Goal: Information Seeking & Learning: Learn about a topic

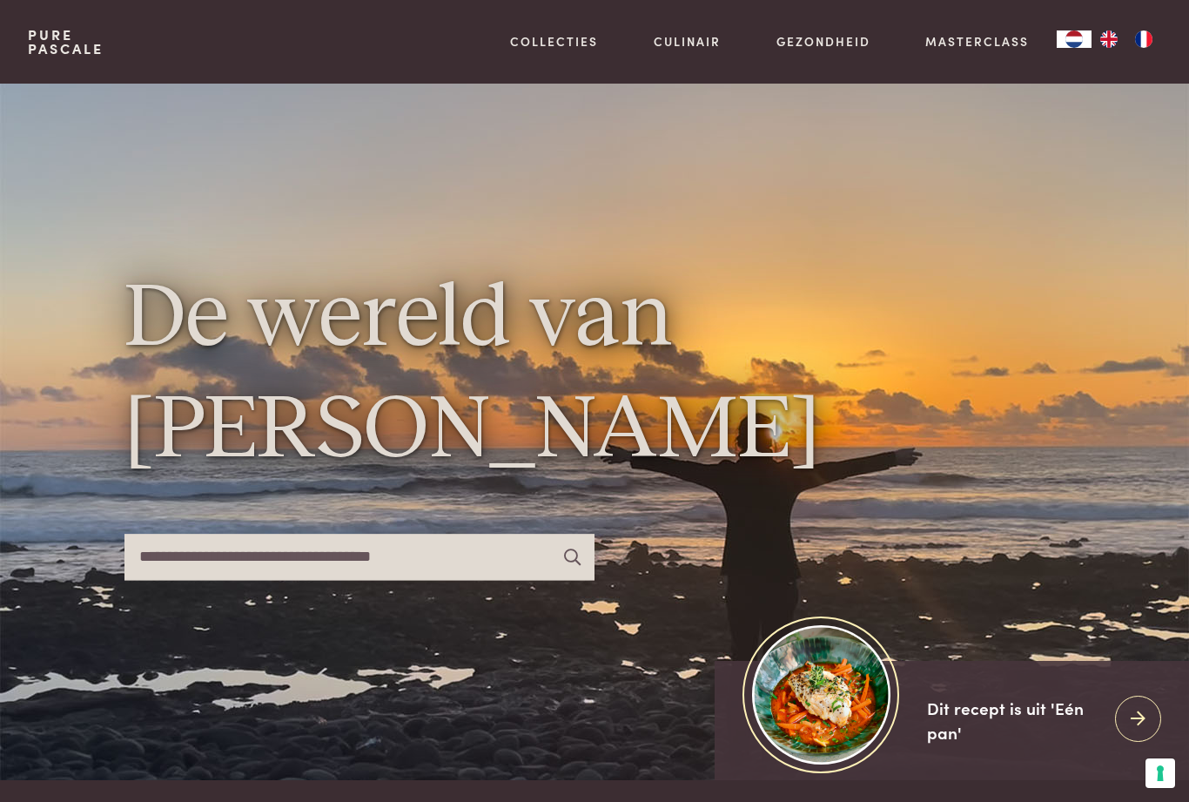
click at [556, 197] on link "Recepten" at bounding box center [644, 188] width 295 height 18
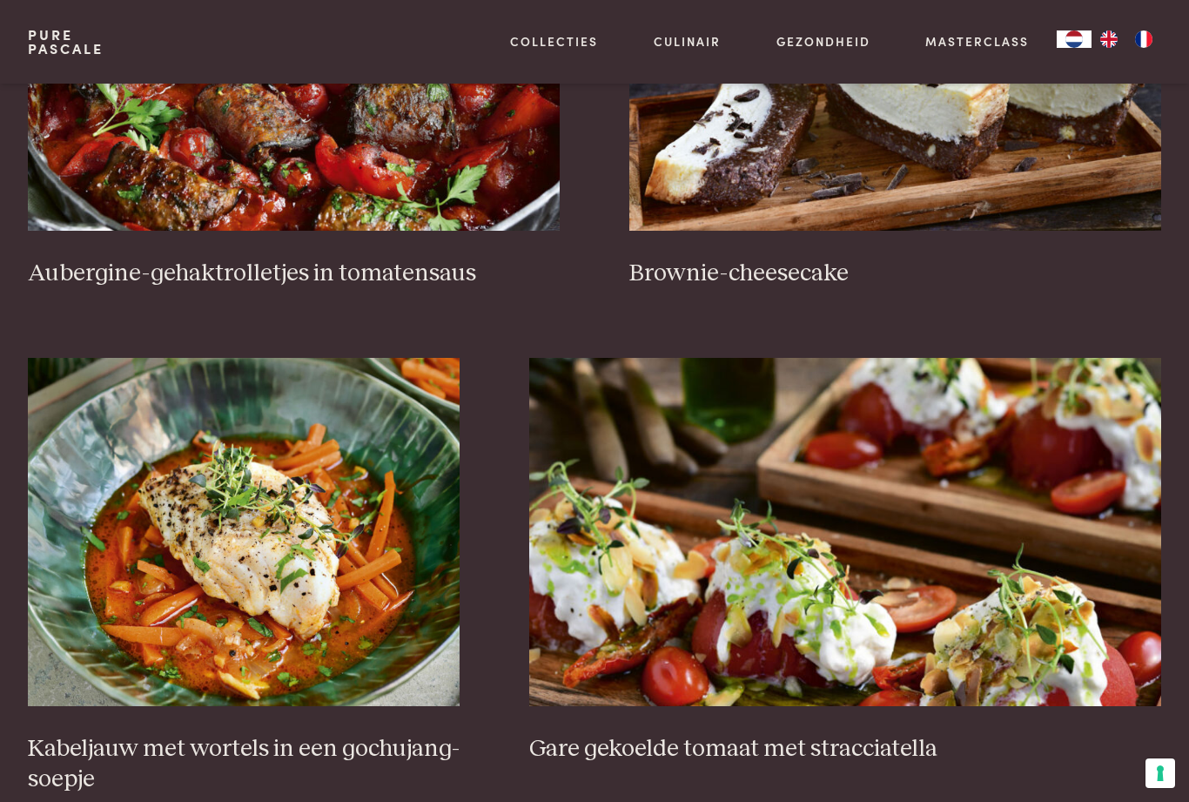
scroll to position [712, 0]
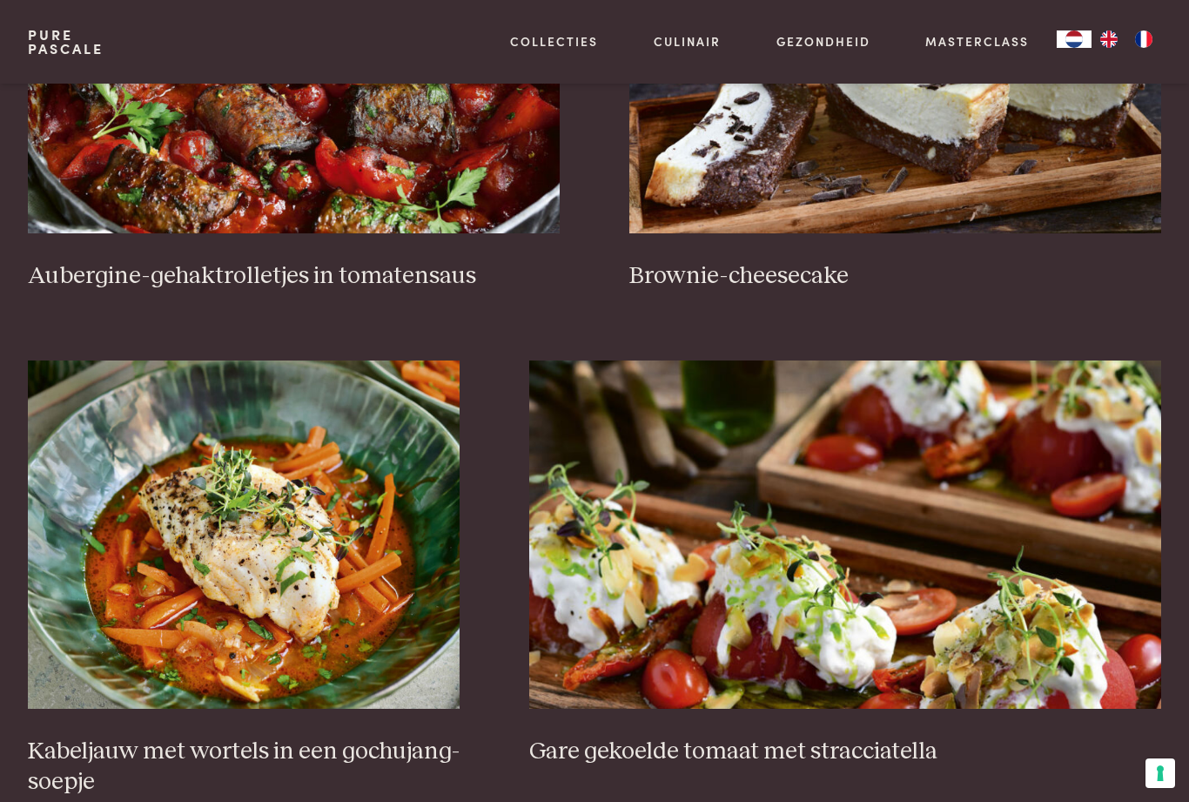
click at [363, 272] on h3 "Aubergine-gehaktrolletjes in tomatensaus" at bounding box center [294, 276] width 532 height 30
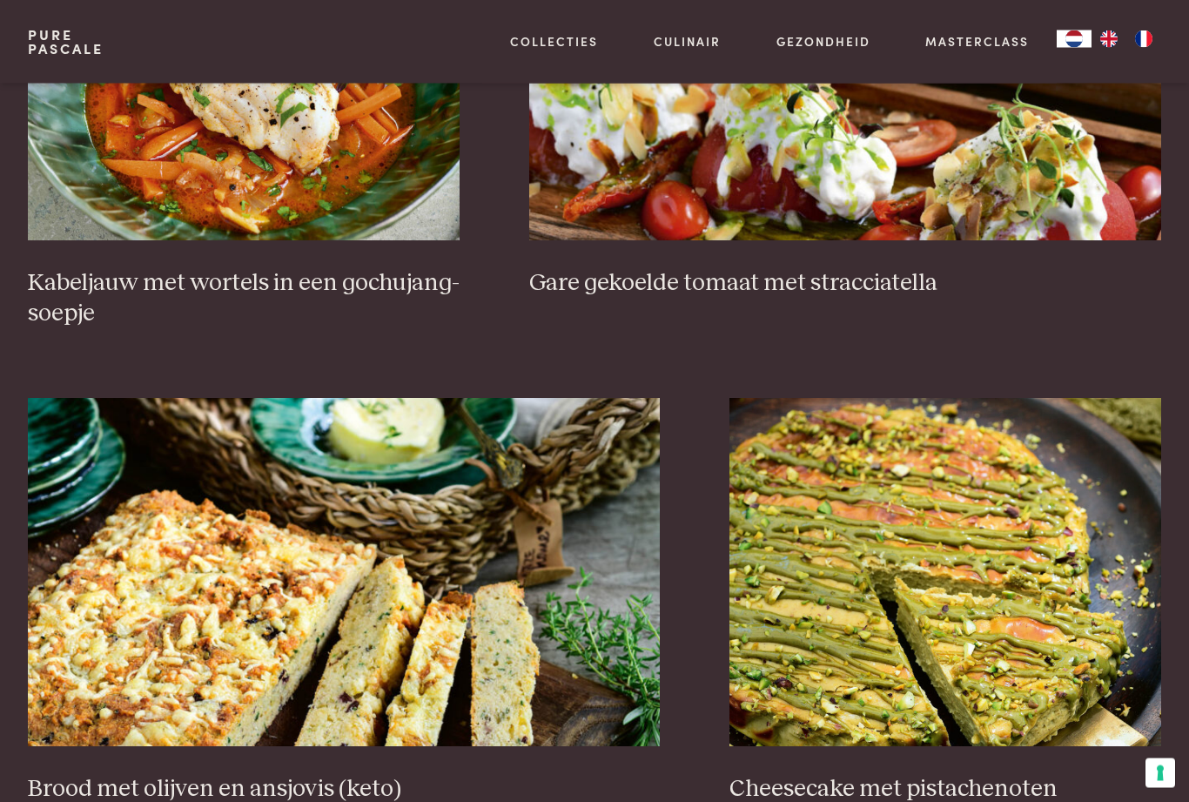
scroll to position [1180, 0]
click at [381, 291] on h3 "Kabeljauw met wortels in een gochujang-soepje" at bounding box center [244, 298] width 432 height 60
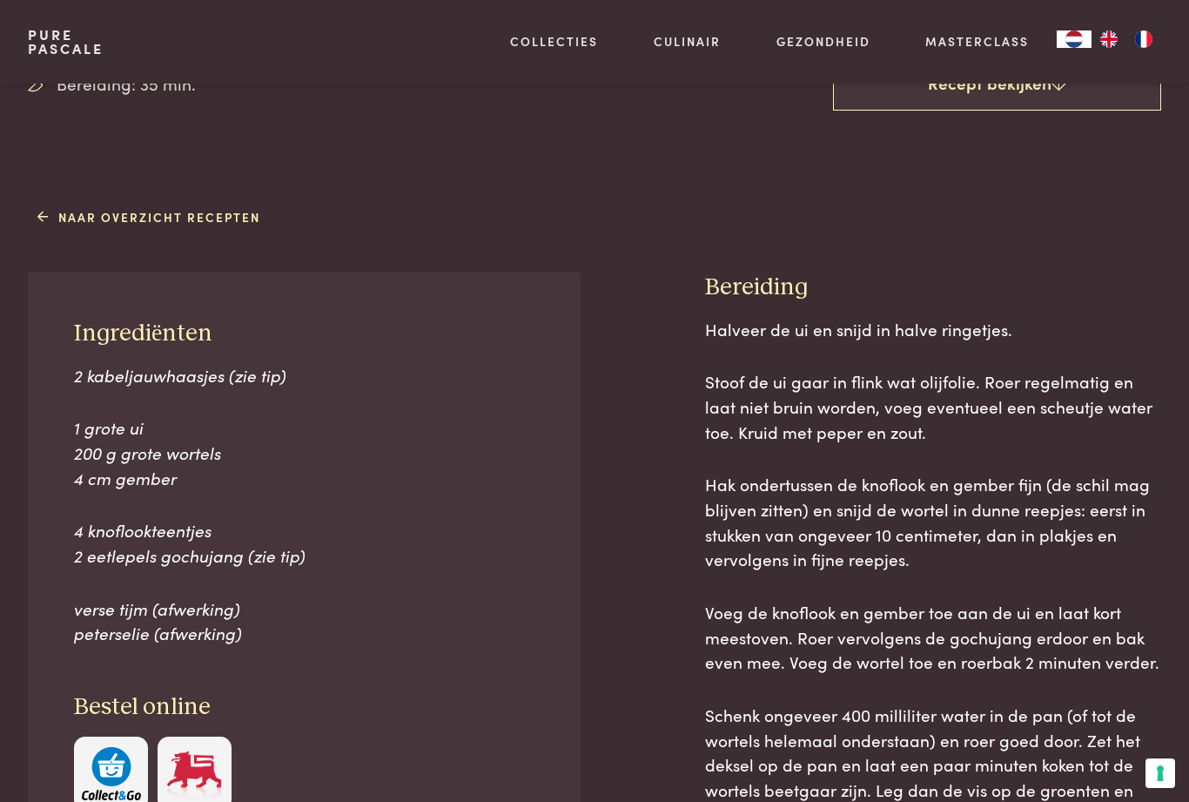
scroll to position [531, 0]
click at [353, 647] on div "Ingrediënten 2 kabeljauwhaasjes (zie tip) 1 grote ui 200 g grote wortels 4 cm g…" at bounding box center [304, 564] width 553 height 583
click at [166, 554] on span "2 eetlepels gochujang (zie tip)" at bounding box center [190, 555] width 232 height 23
click at [170, 554] on span "2 eetlepels gochujang (zie tip)" at bounding box center [190, 555] width 232 height 23
copy span "gochujang"
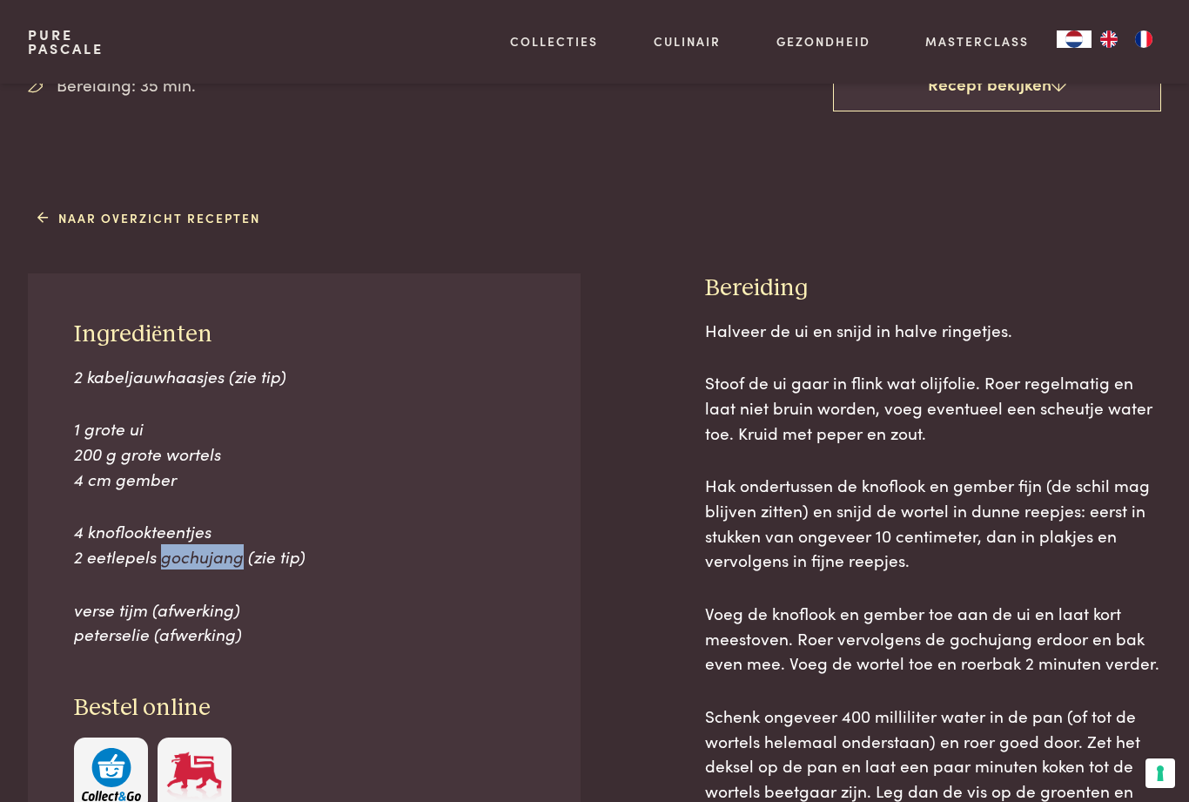
click at [474, 567] on div "2 kabeljauwhaasjes (zie tip) 1 grote ui 200 g grote wortels 4 cm gember 4 knofl…" at bounding box center [304, 505] width 460 height 283
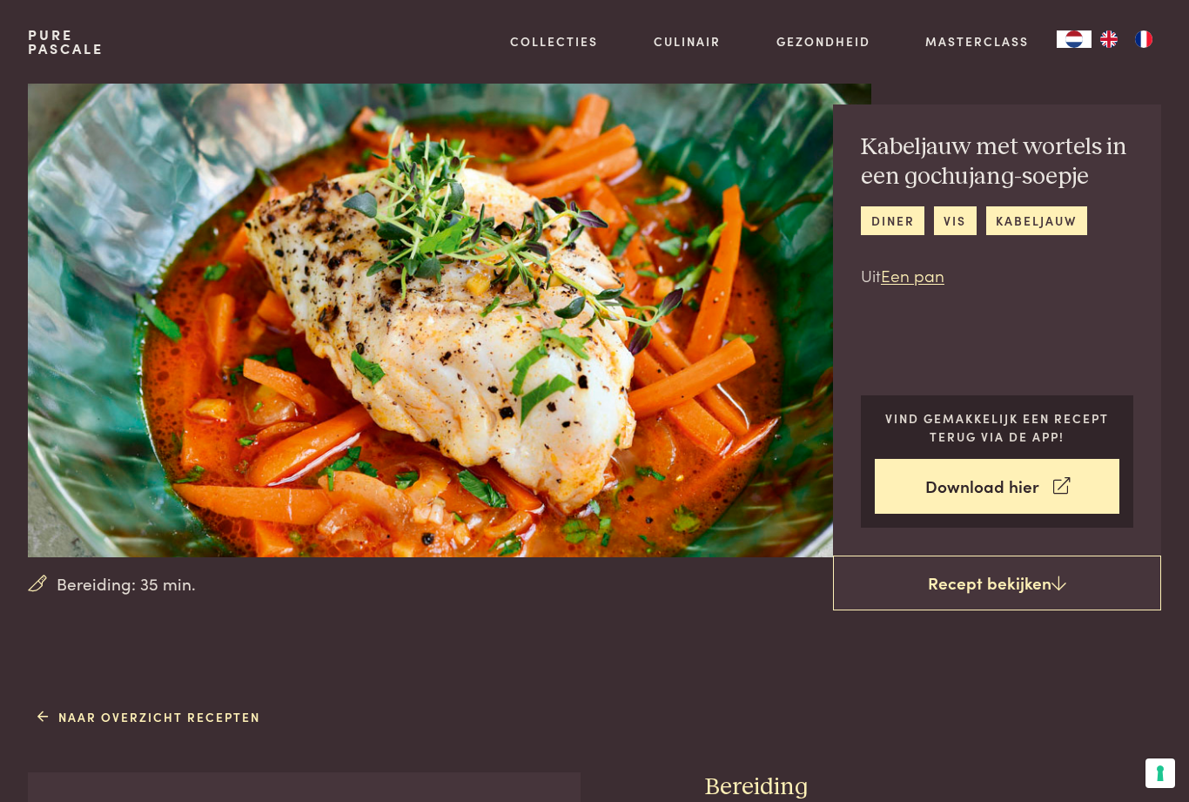
scroll to position [0, 0]
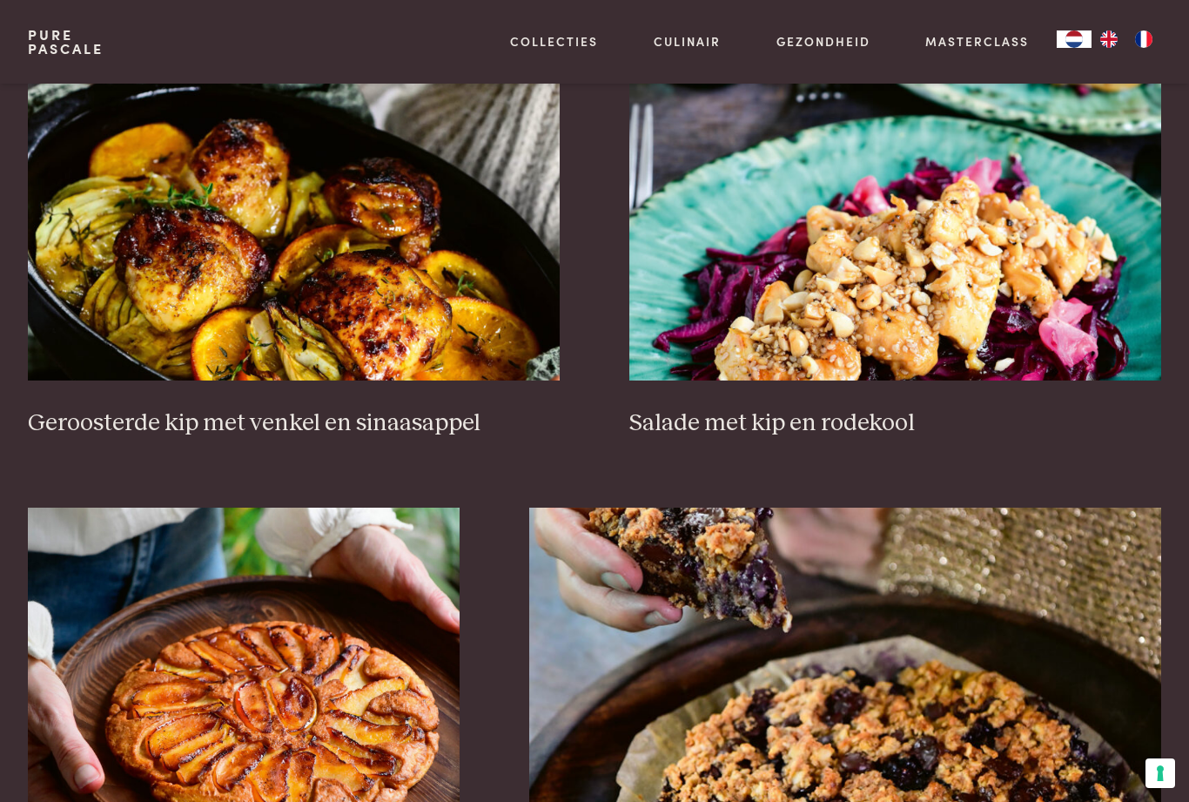
scroll to position [1862, 0]
